Goal: Task Accomplishment & Management: Use online tool/utility

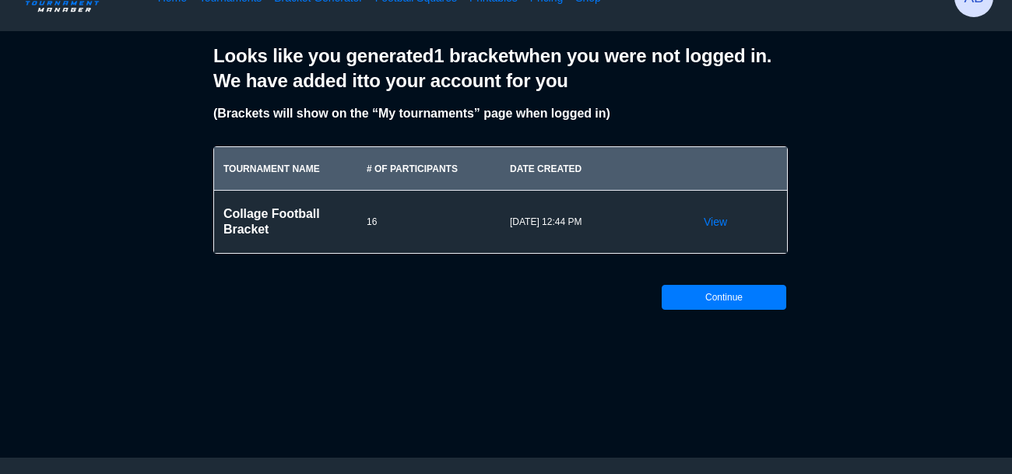
scroll to position [5, 0]
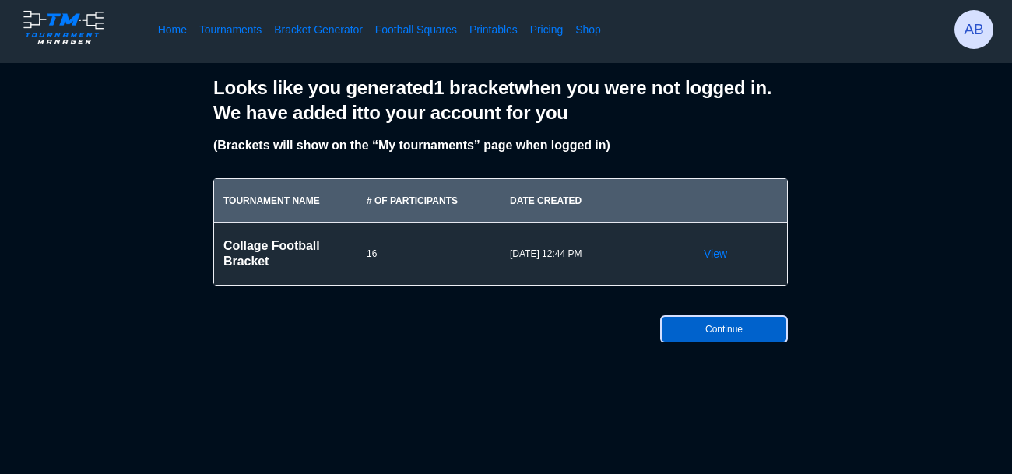
click at [712, 335] on button "Continue" at bounding box center [724, 329] width 125 height 25
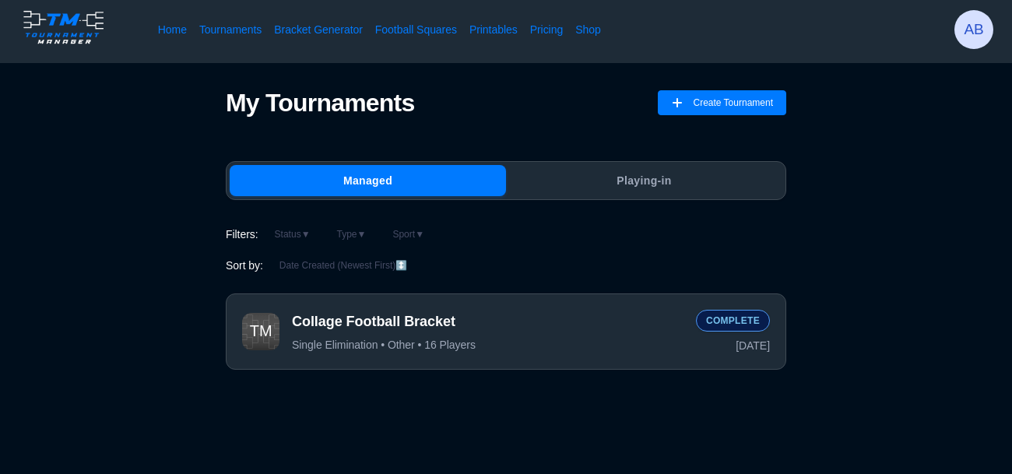
click at [682, 121] on div "My Tournaments Create Tournament" at bounding box center [506, 112] width 561 height 48
click at [695, 100] on span "Create Tournament" at bounding box center [733, 102] width 80 height 25
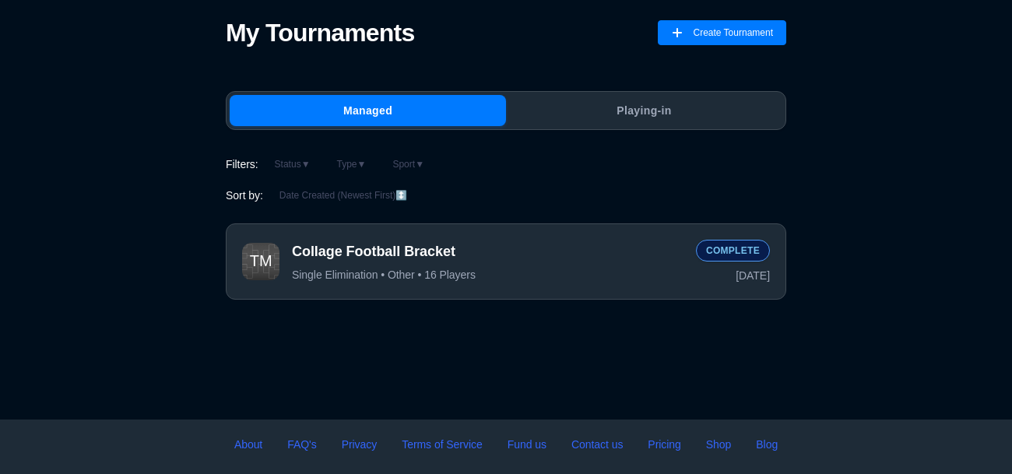
scroll to position [72, 0]
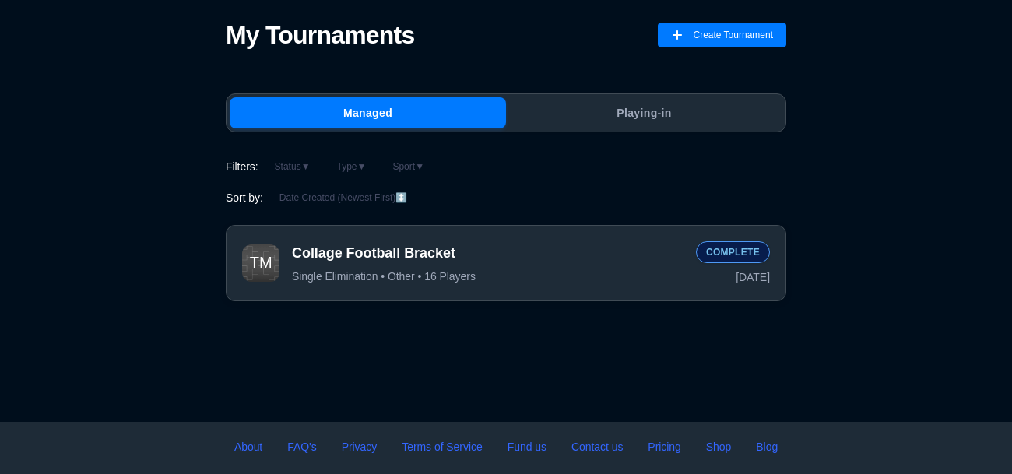
click at [550, 257] on span "Collage Football Bracket" at bounding box center [488, 253] width 392 height 19
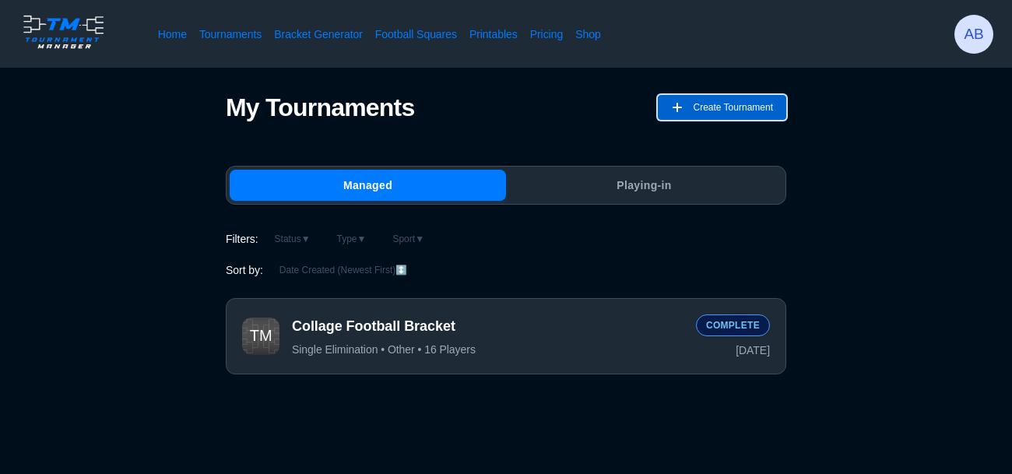
click at [731, 112] on span "Create Tournament" at bounding box center [733, 107] width 80 height 25
